Goal: Task Accomplishment & Management: Manage account settings

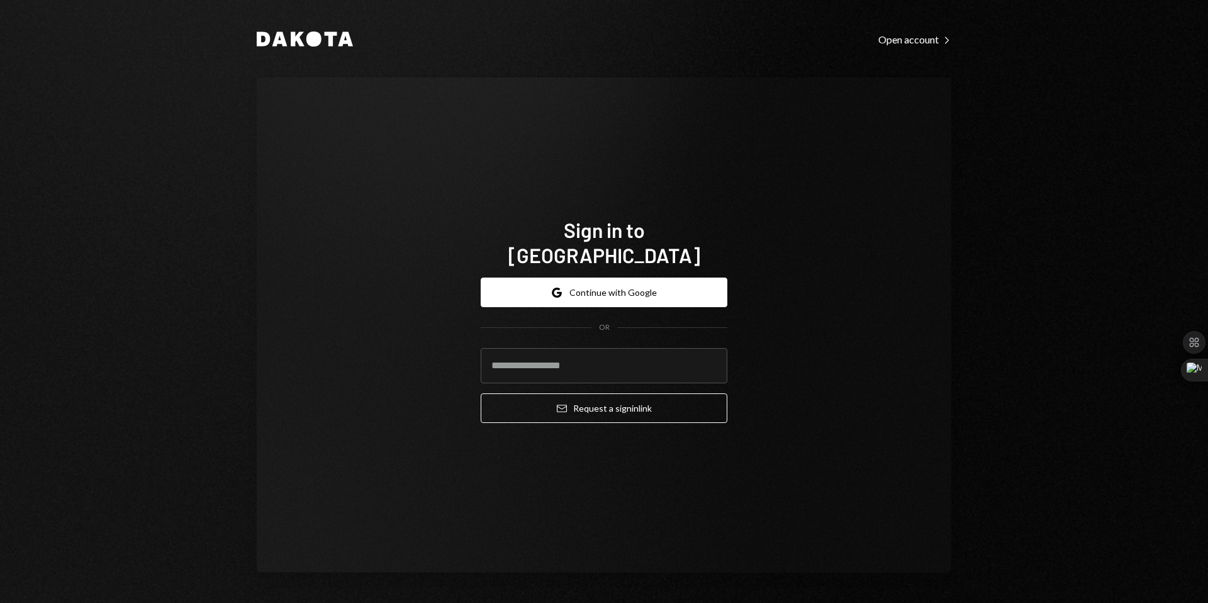
type input "**********"
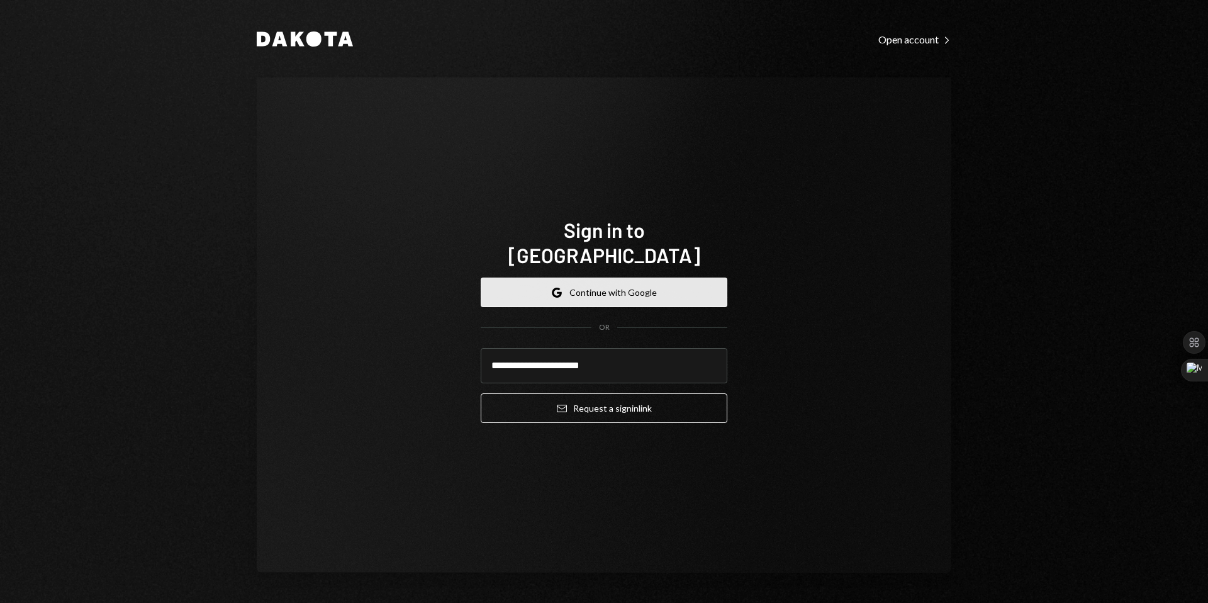
click at [615, 284] on button "Google Continue with Google" at bounding box center [604, 292] width 247 height 30
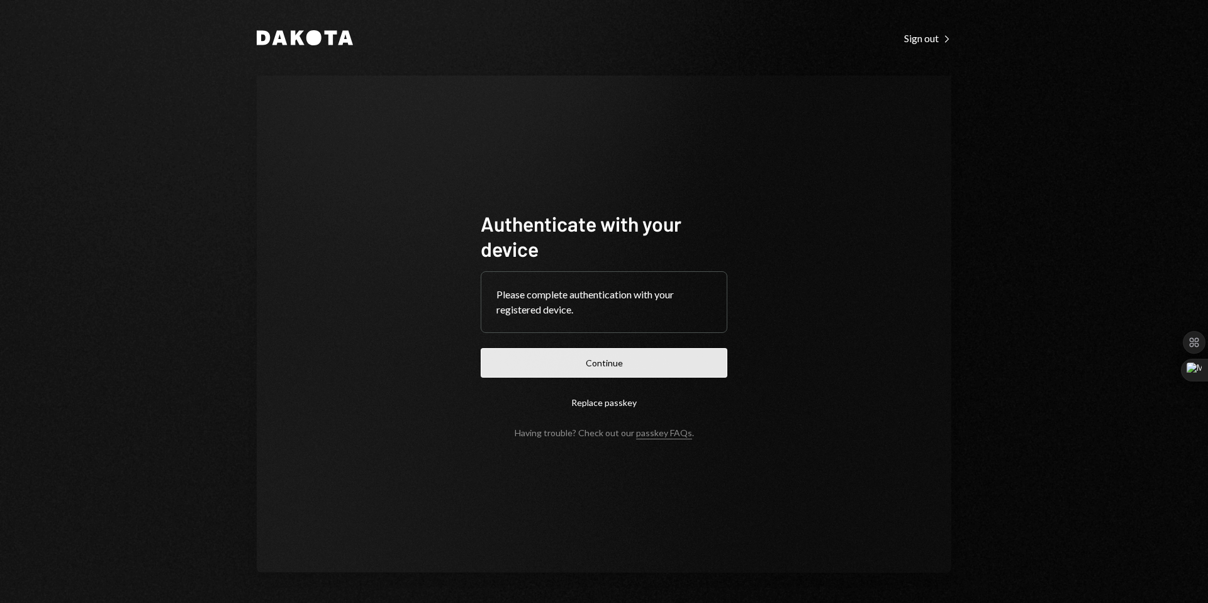
click at [585, 361] on button "Continue" at bounding box center [604, 363] width 247 height 30
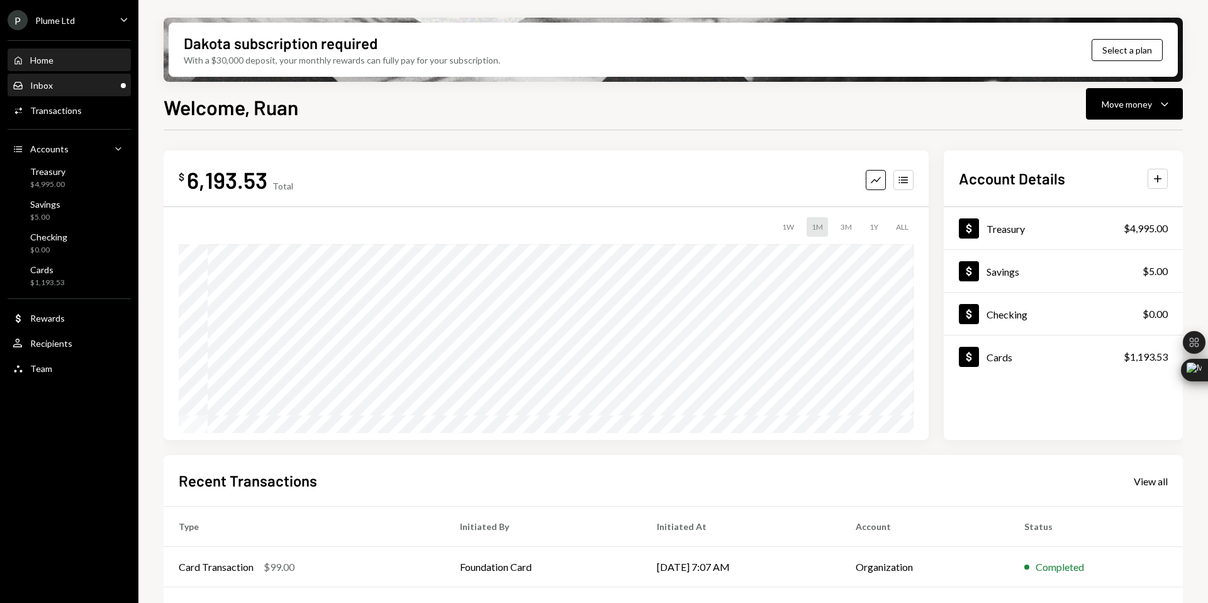
click at [49, 84] on div "Inbox" at bounding box center [41, 85] width 23 height 11
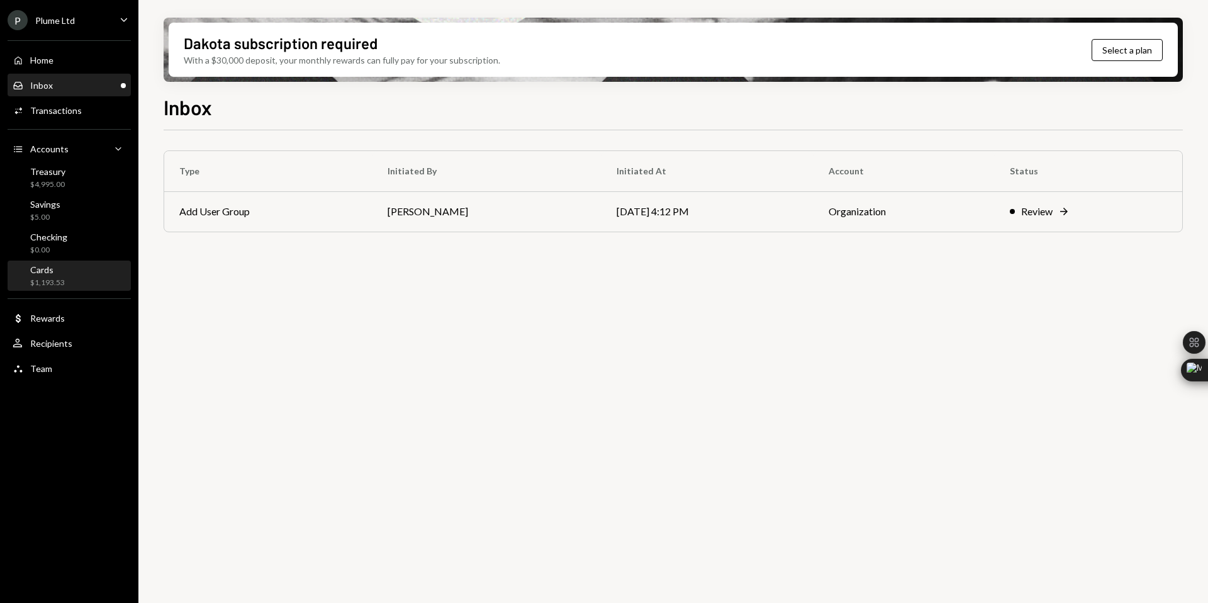
click at [77, 274] on div "Cards $1,193.53" at bounding box center [69, 276] width 113 height 24
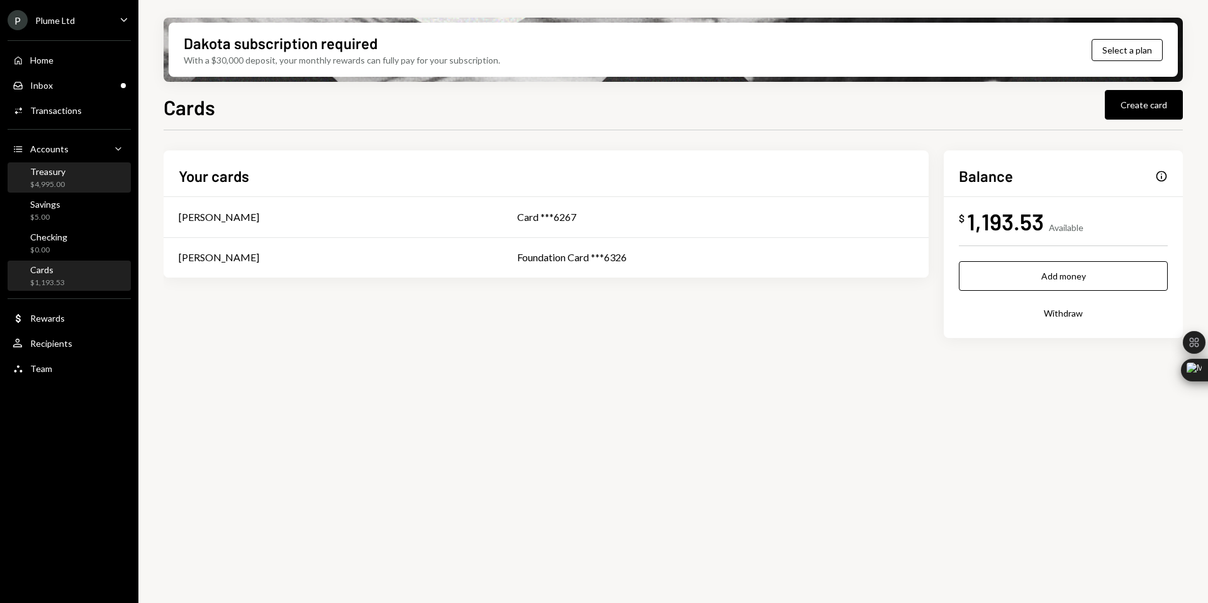
click at [56, 174] on div "Treasury" at bounding box center [47, 171] width 35 height 11
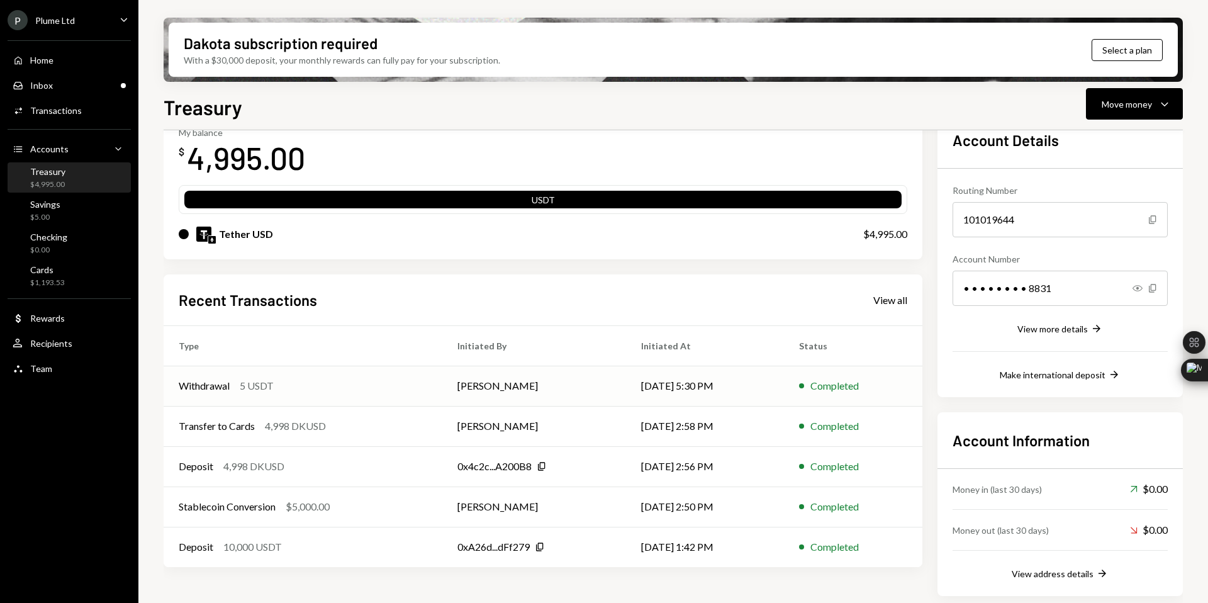
scroll to position [81, 0]
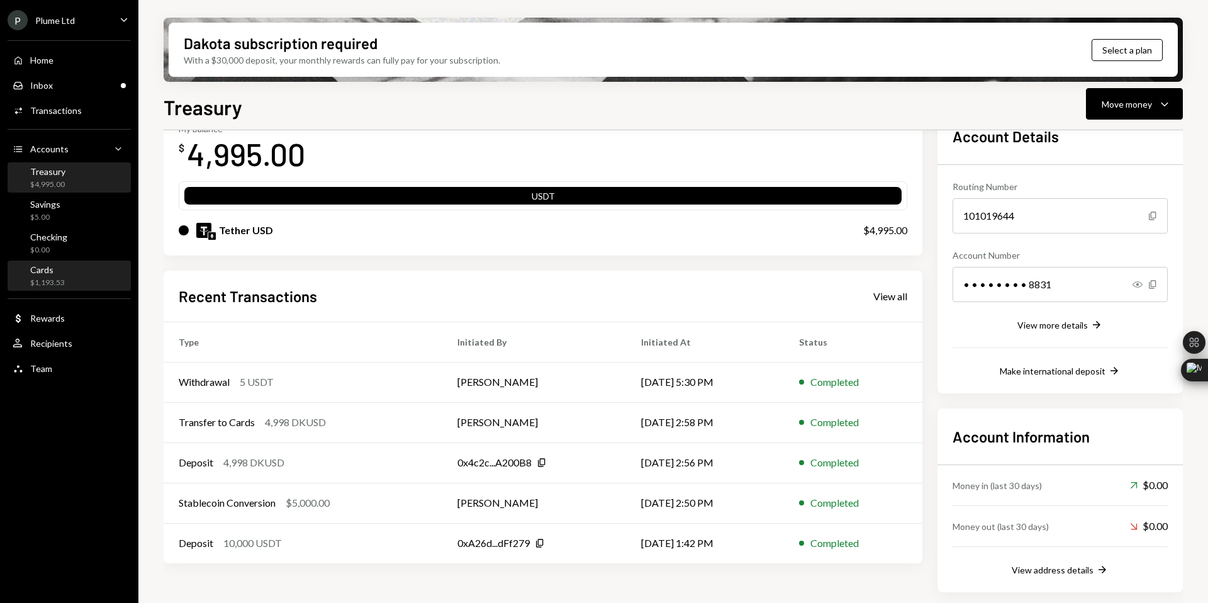
click at [64, 265] on div "Cards $1,193.53" at bounding box center [69, 276] width 113 height 24
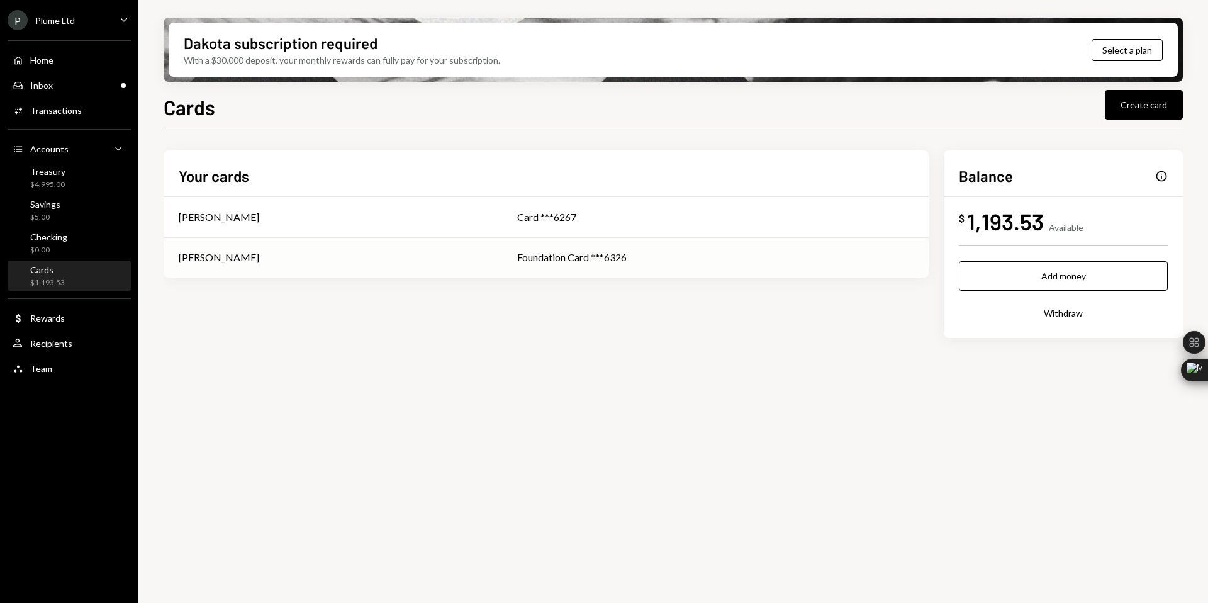
click at [283, 252] on div "Ruan van der Merwe" at bounding box center [333, 257] width 308 height 15
click at [345, 253] on div "Ruan van der Merwe" at bounding box center [333, 257] width 308 height 15
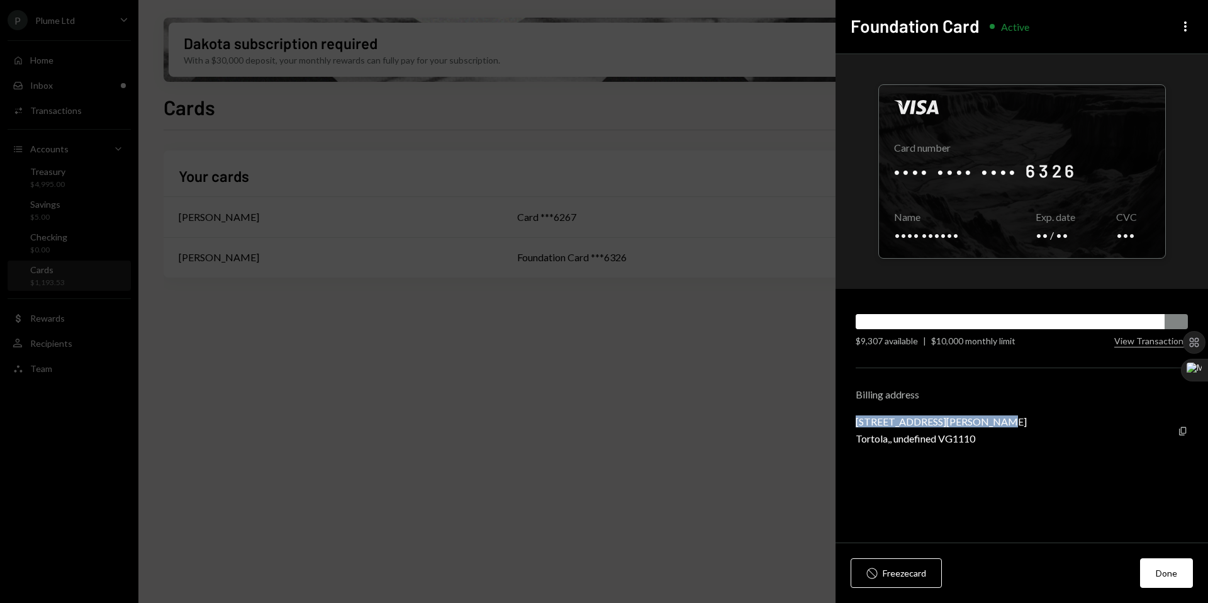
drag, startPoint x: 984, startPoint y: 421, endPoint x: 843, endPoint y: 421, distance: 140.9
click at [843, 421] on div "Visa Card number •••• •••• •••• 6326 Copy Name •••• •••••• Copy Exp. date •• / …" at bounding box center [1022, 298] width 373 height 489
copy div "Trinity Chambers, Road Town"
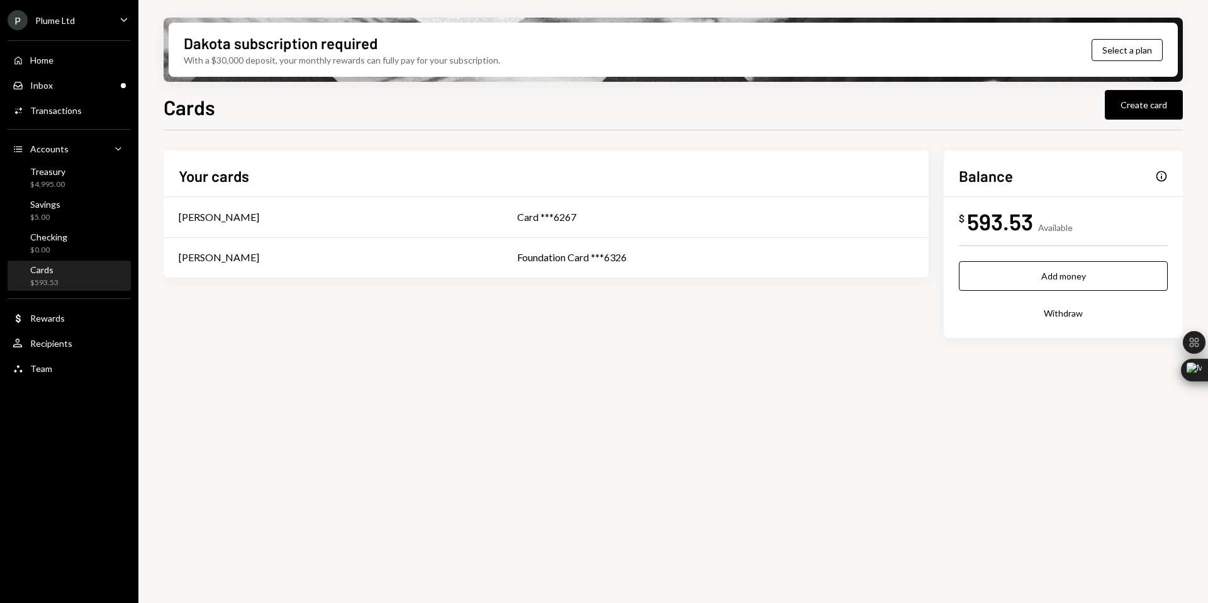
click at [52, 278] on div "$593.53" at bounding box center [44, 282] width 28 height 11
click at [724, 417] on div "Your cards Justin Chen Card ***6267 Ruan van der Merwe Foundation Card ***6326 …" at bounding box center [673, 373] width 1019 height 487
